Goal: Task Accomplishment & Management: Manage account settings

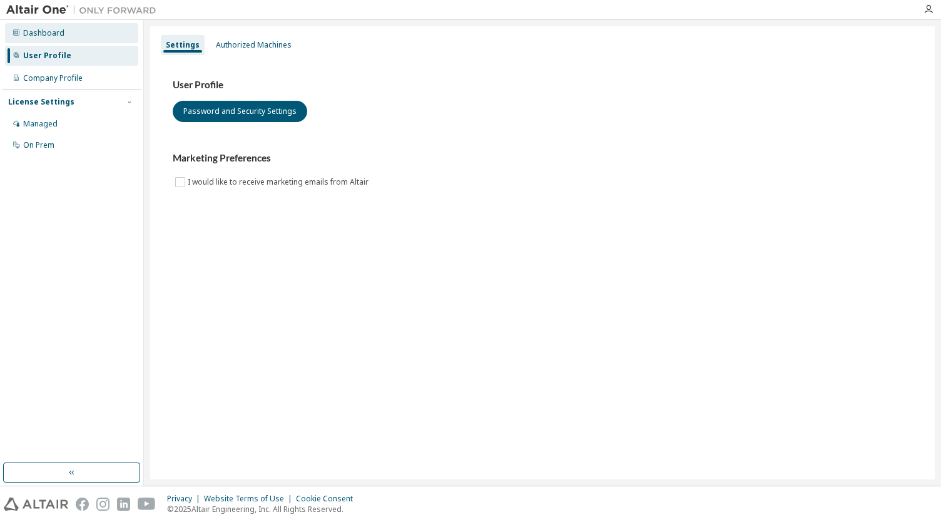
click at [83, 32] on div "Dashboard" at bounding box center [71, 33] width 133 height 20
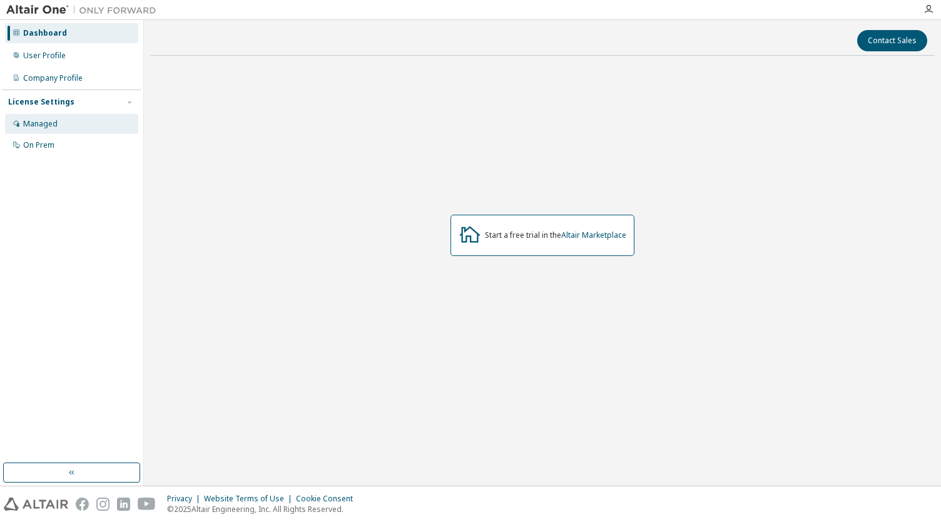
click at [43, 126] on div "Managed" at bounding box center [40, 124] width 34 height 10
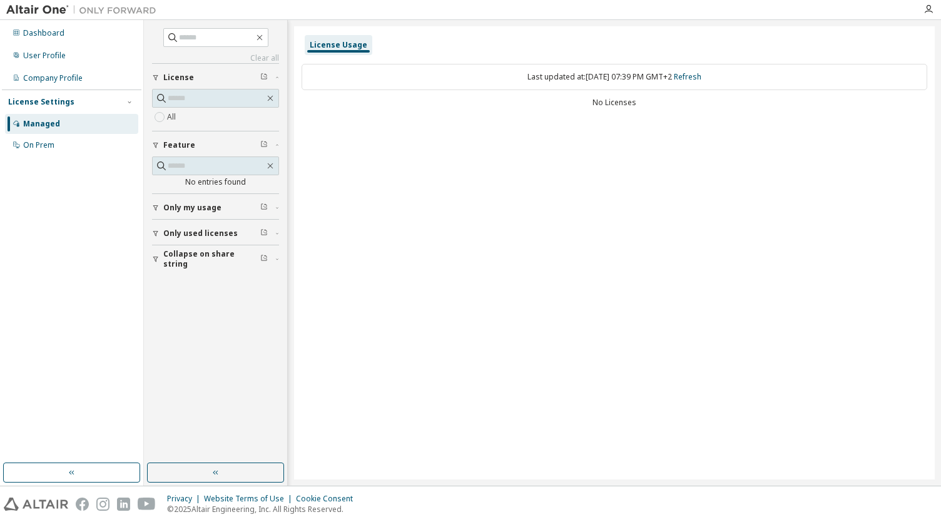
click at [48, 9] on img at bounding box center [84, 10] width 156 height 13
click at [97, 33] on div "Dashboard" at bounding box center [71, 33] width 133 height 20
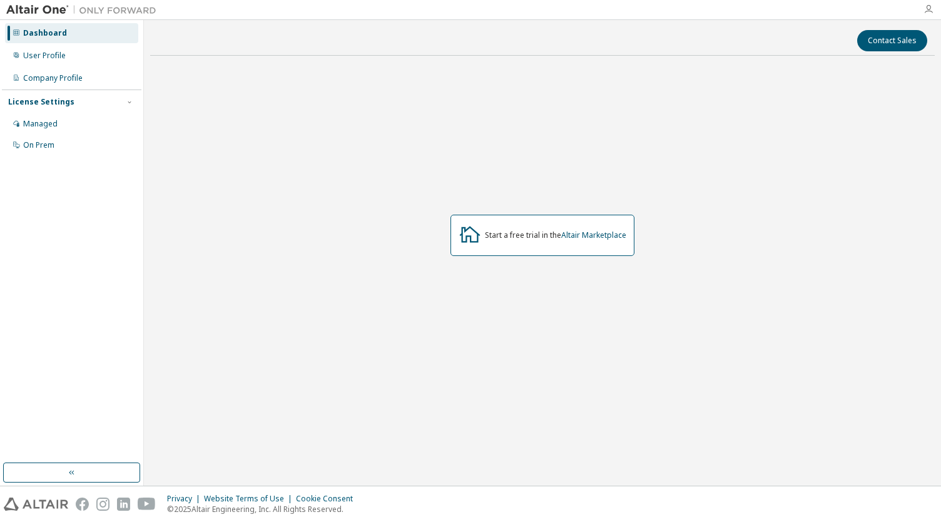
click at [933, 4] on icon "button" at bounding box center [929, 9] width 10 height 10
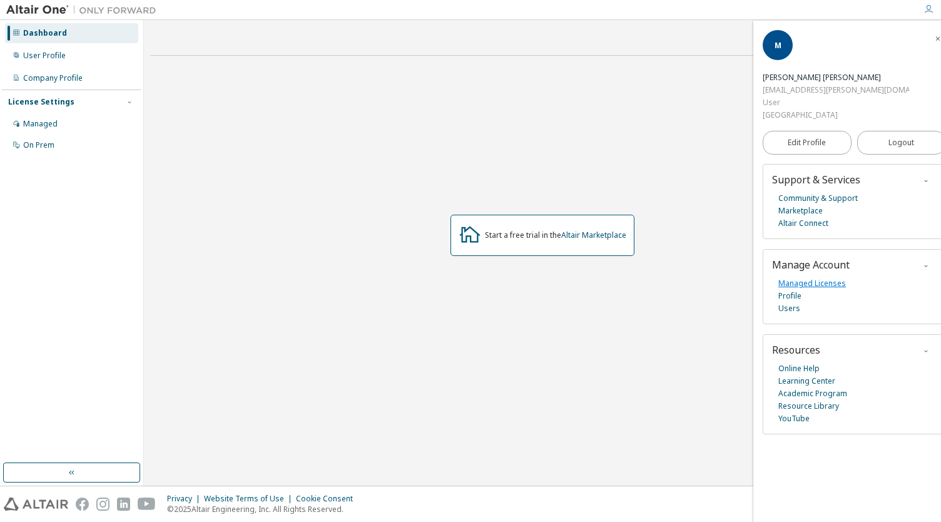
click at [822, 277] on link "Managed Licenses" at bounding box center [813, 283] width 68 height 13
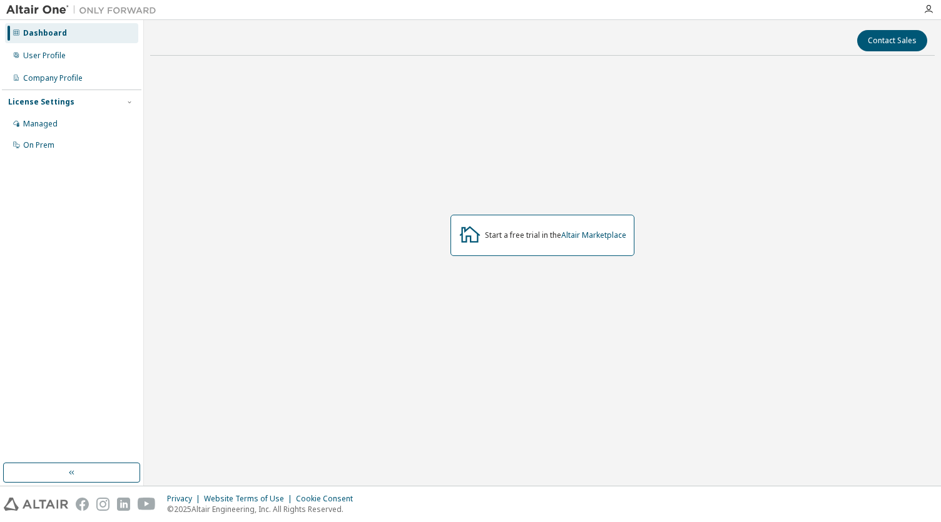
click at [110, 113] on div "License Settings Managed On Prem" at bounding box center [72, 123] width 140 height 67
click at [103, 121] on div "Managed" at bounding box center [71, 124] width 133 height 20
